Goal: Task Accomplishment & Management: Manage account settings

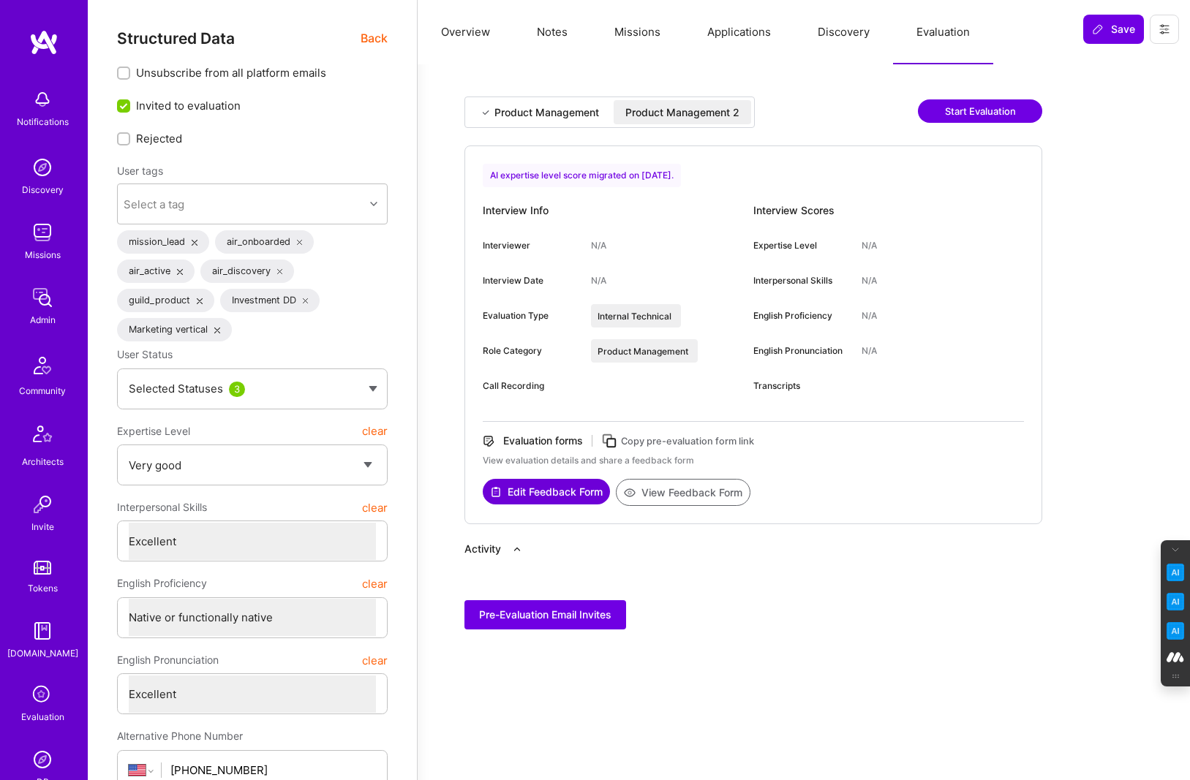
select select "5"
select select "7"
select select "US"
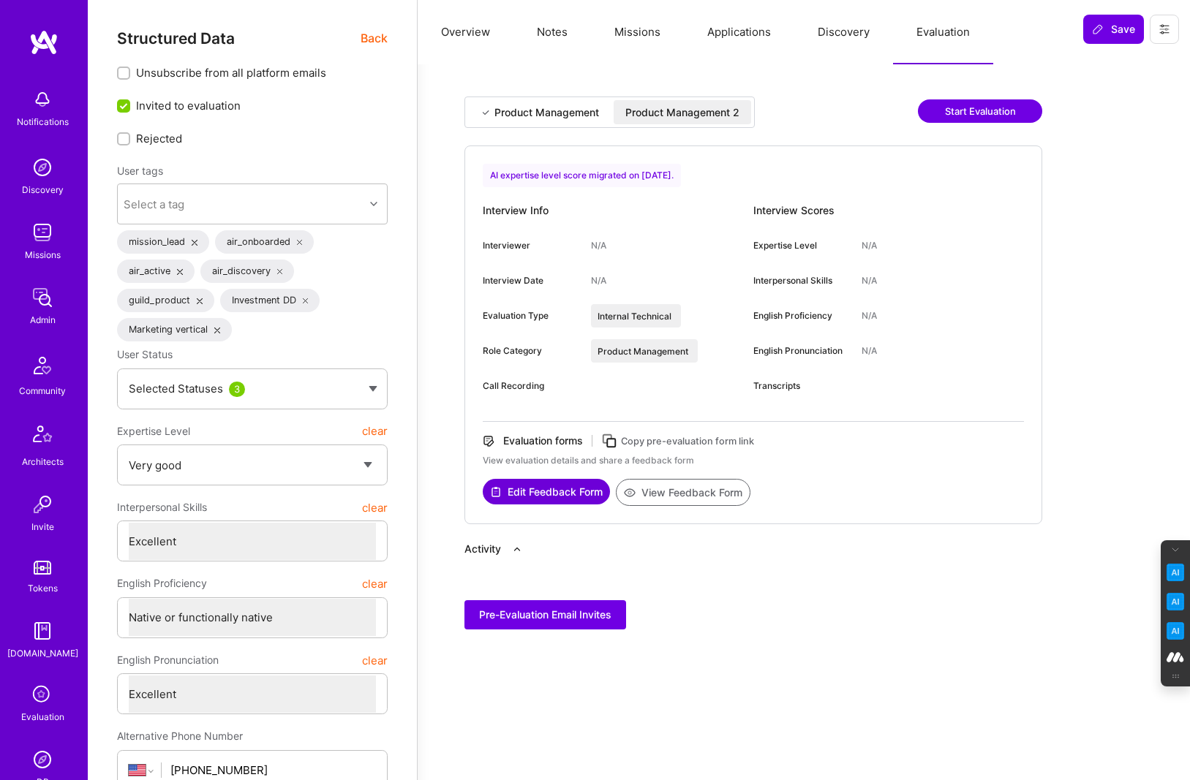
select select "Right Now"
click at [374, 35] on span "Back" at bounding box center [373, 38] width 27 height 18
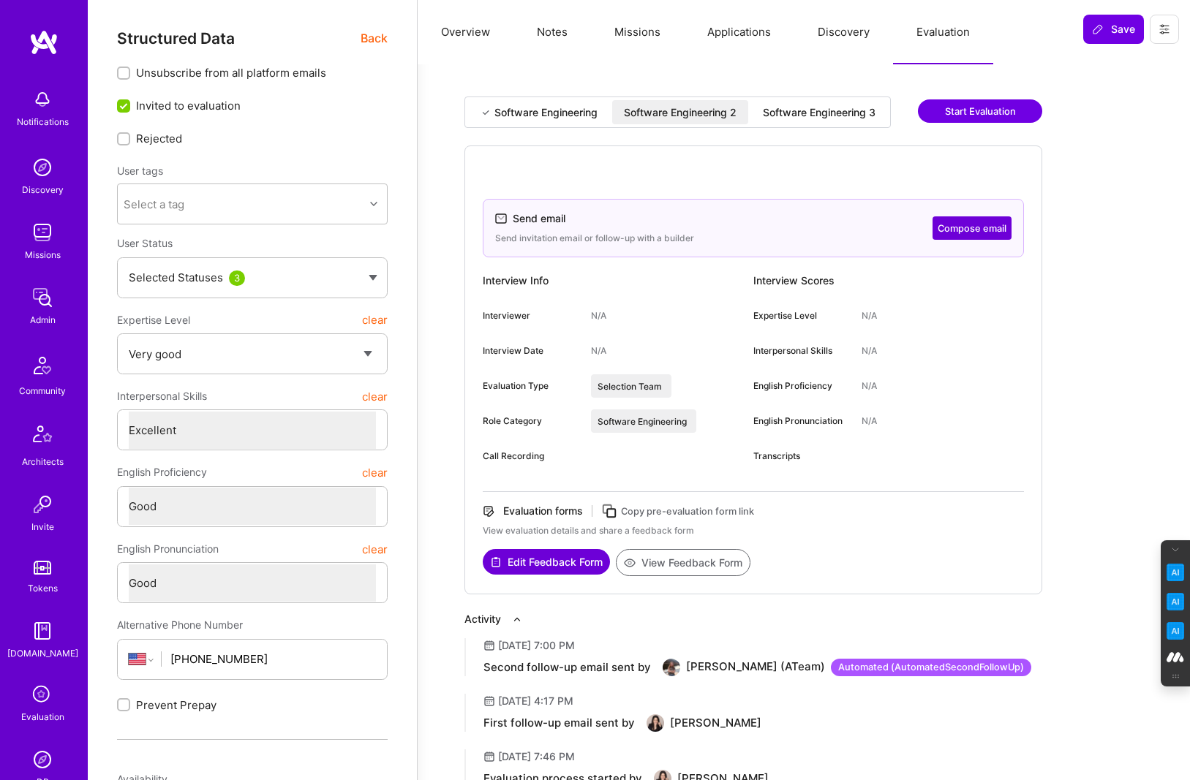
select select "5"
select select "7"
select select "6"
select select "US"
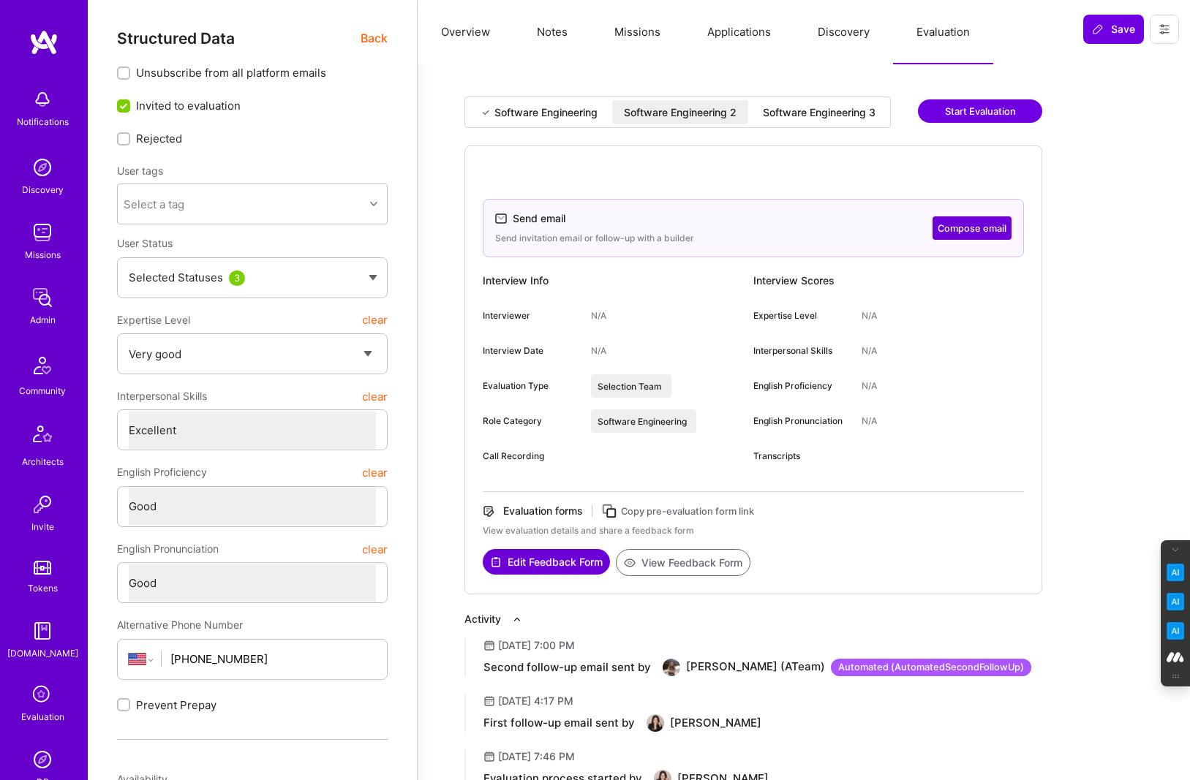
select select "Right Now"
click at [378, 31] on span "Back" at bounding box center [373, 38] width 27 height 18
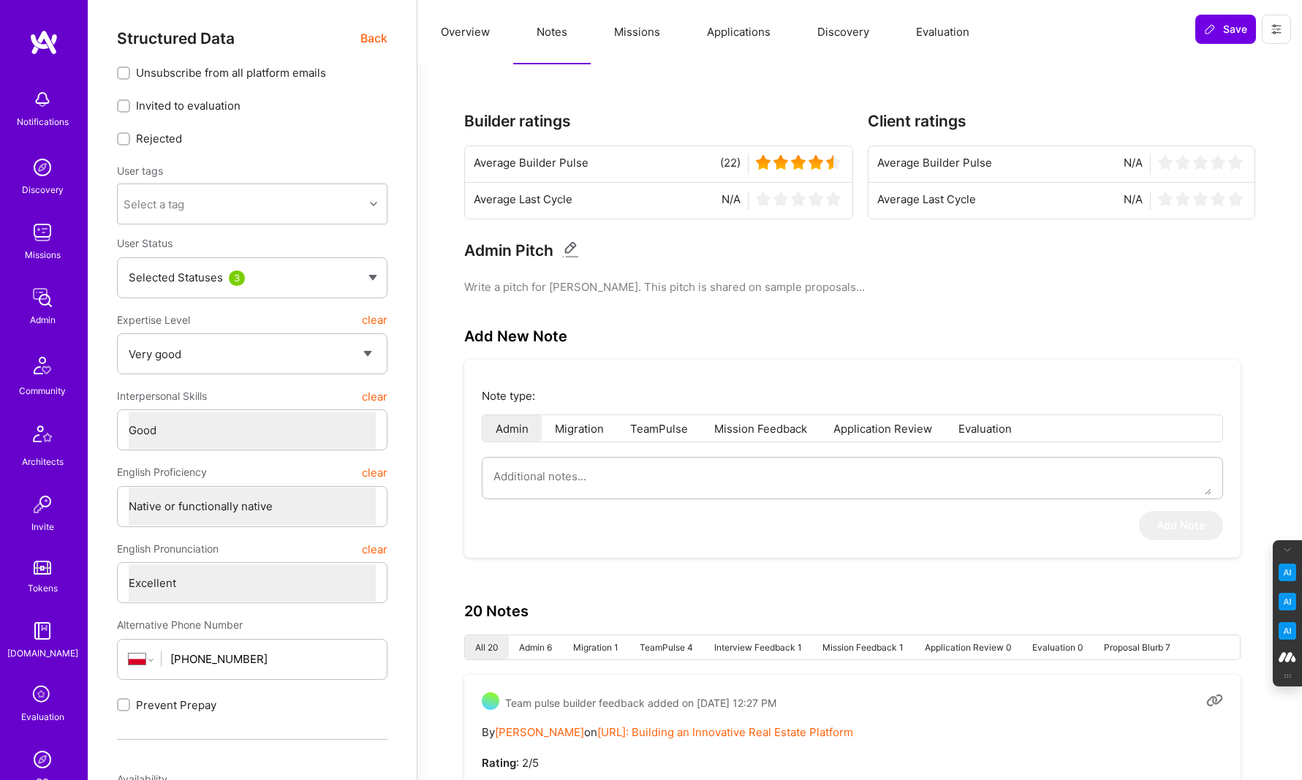
select select "5"
select select "4"
select select "7"
select select "PL"
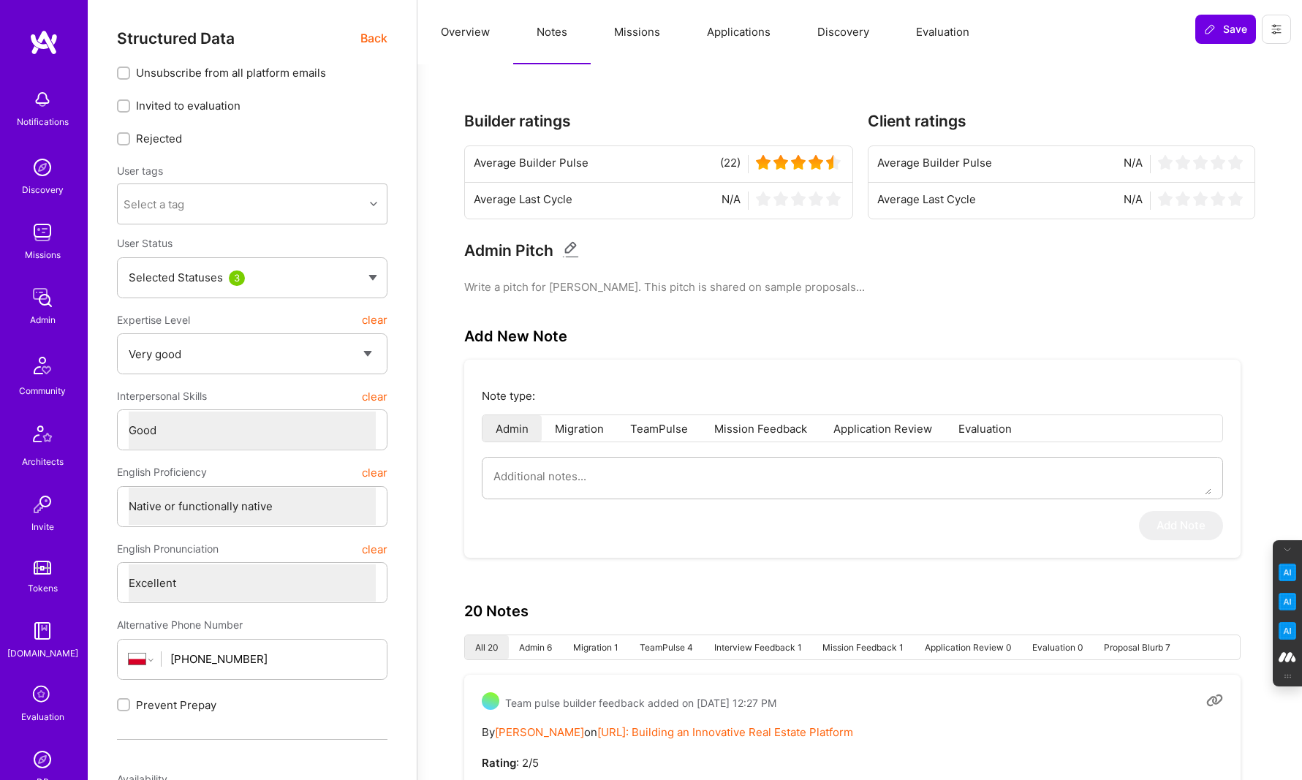
select select "Right Now"
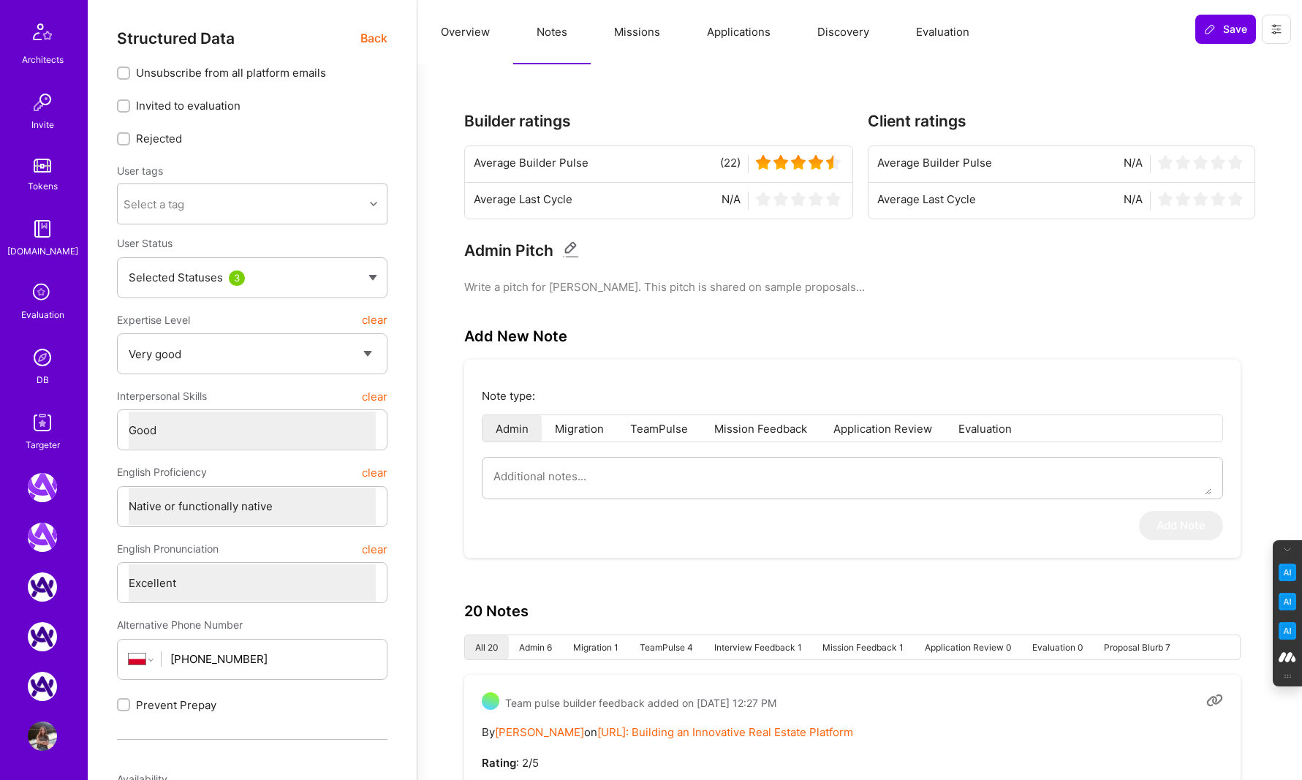
click at [42, 738] on img at bounding box center [42, 736] width 29 height 29
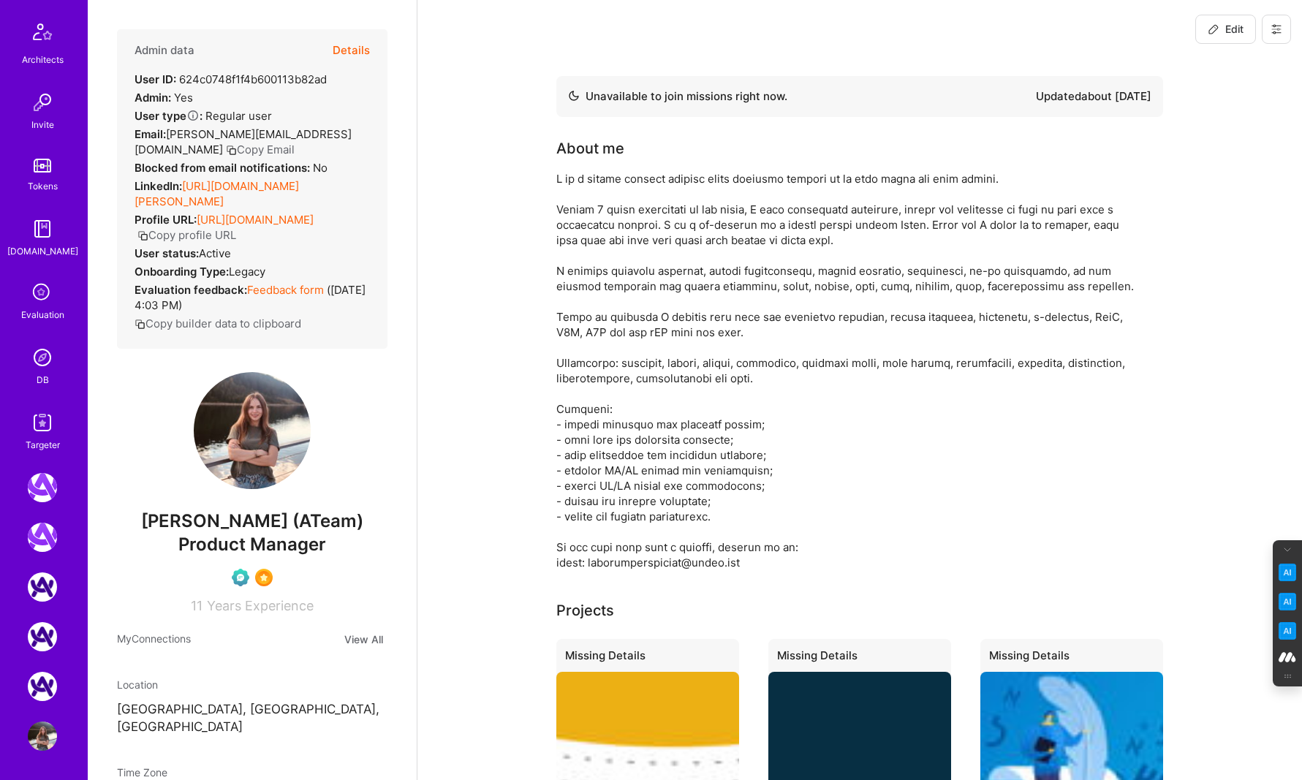
click at [1274, 29] on icon at bounding box center [1277, 29] width 12 height 12
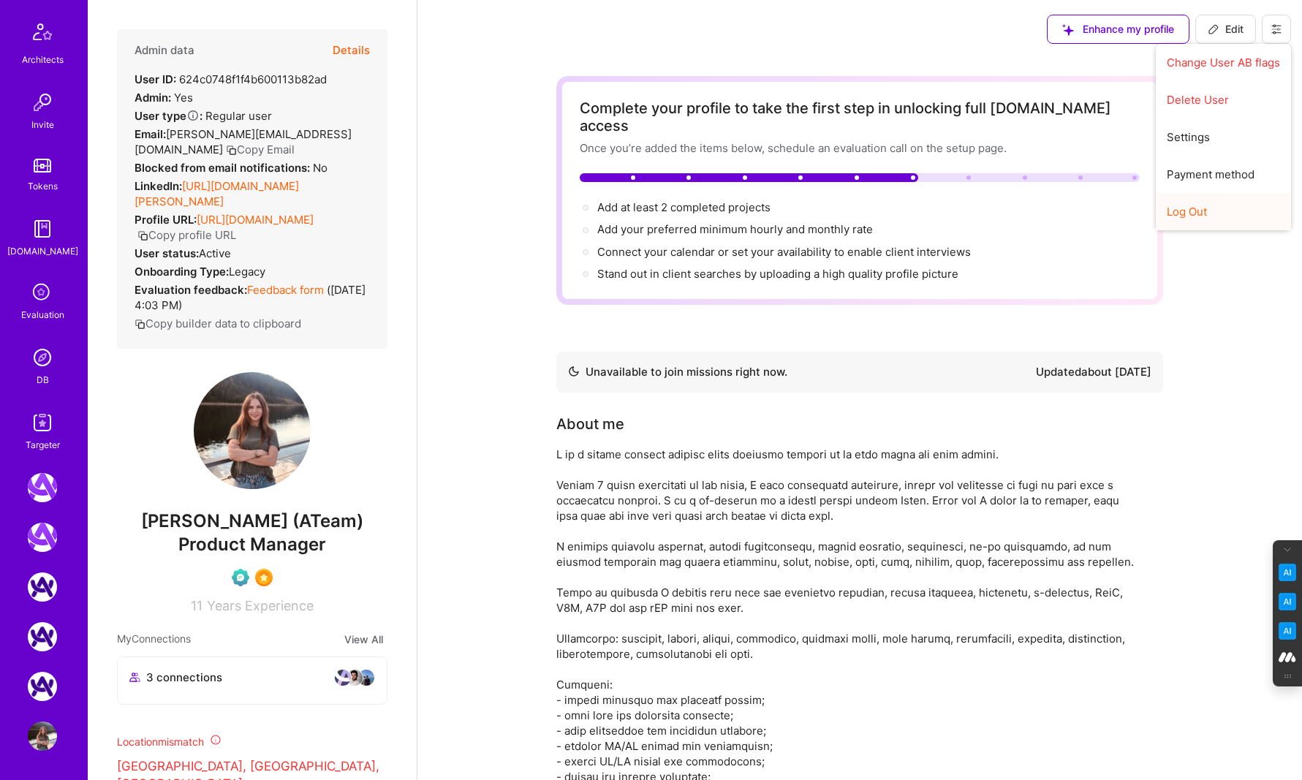
click at [1207, 207] on button "Log Out" at bounding box center [1223, 211] width 135 height 37
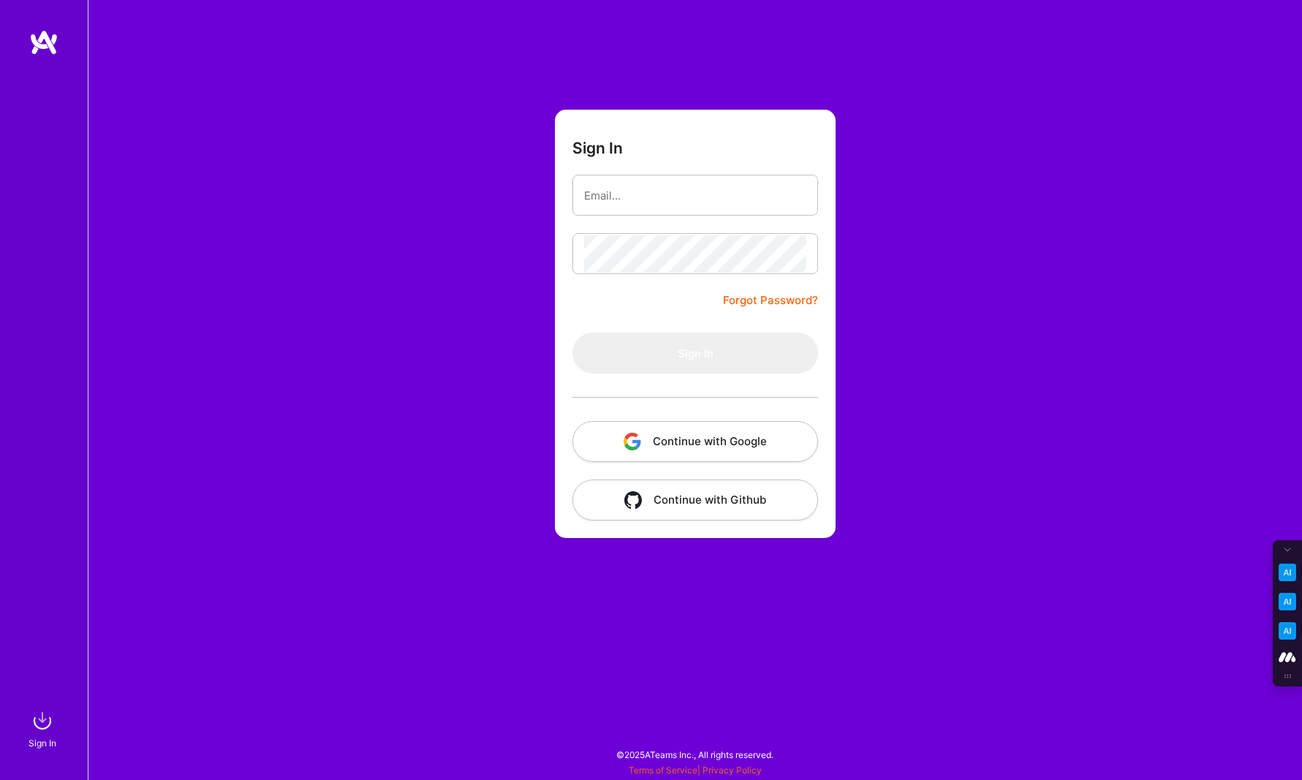
click at [683, 166] on form "Sign In Forgot Password? Sign In Continue with Google Continue with Github" at bounding box center [695, 324] width 281 height 428
click at [619, 192] on input "email" at bounding box center [695, 195] width 222 height 37
type input "tanyagolovashkina@gmail.com"
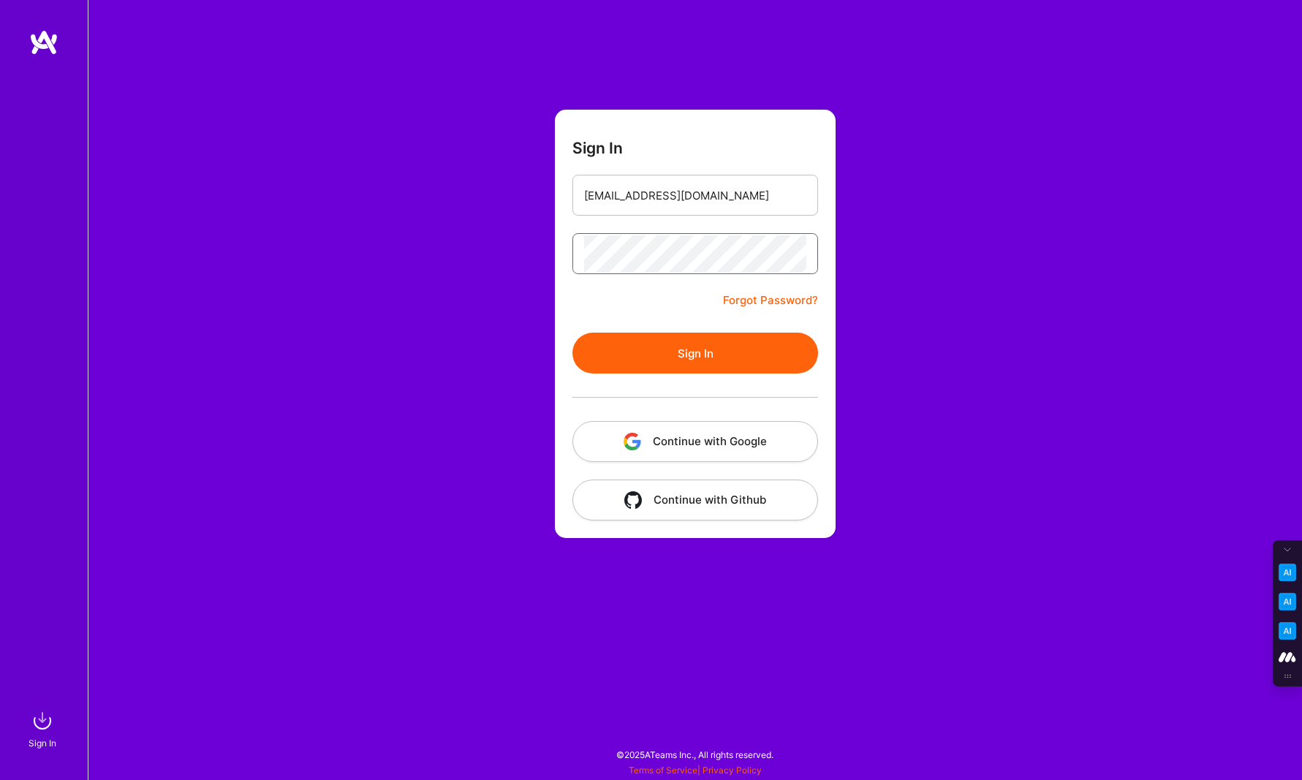
click at [573, 333] on button "Sign In" at bounding box center [696, 353] width 246 height 41
click at [496, 262] on div "Sign In tanyagolovashkina@gmail.com Forgot Password? Sign In Continue with Goog…" at bounding box center [695, 390] width 1215 height 780
click at [467, 253] on div "Sign In tanyagolovashkina@gmail.com Forgot Password? Sign In Continue with Goog…" at bounding box center [695, 390] width 1215 height 780
click at [714, 363] on button "Sign In" at bounding box center [696, 353] width 246 height 41
